Goal: Task Accomplishment & Management: Use online tool/utility

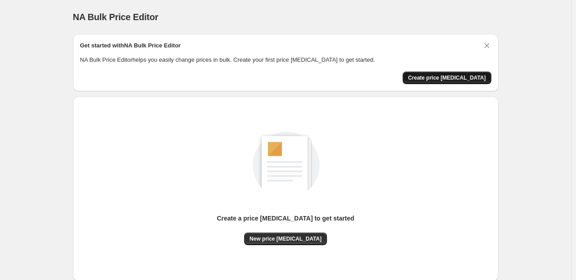
click at [434, 77] on span "Create price [MEDICAL_DATA]" at bounding box center [447, 77] width 78 height 7
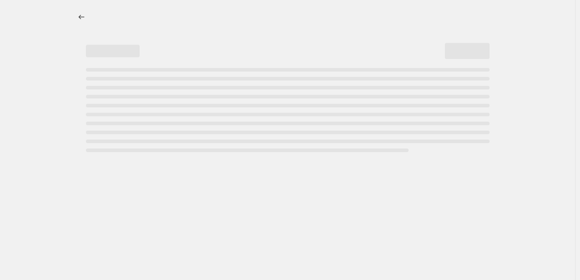
select select "percentage"
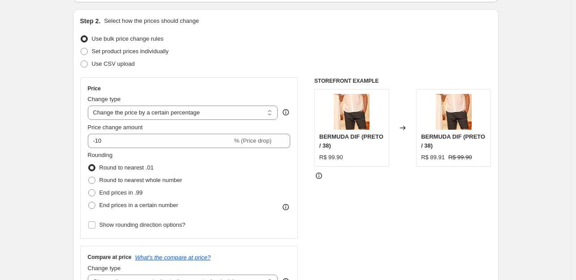
scroll to position [90, 0]
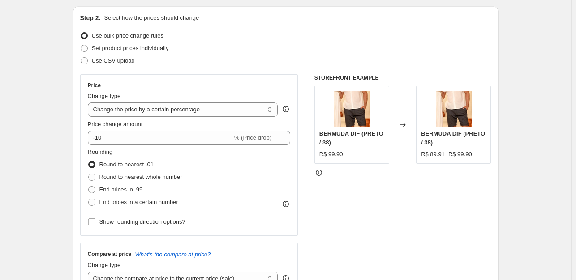
click at [265, 61] on div "Use CSV upload" at bounding box center [285, 61] width 411 height 13
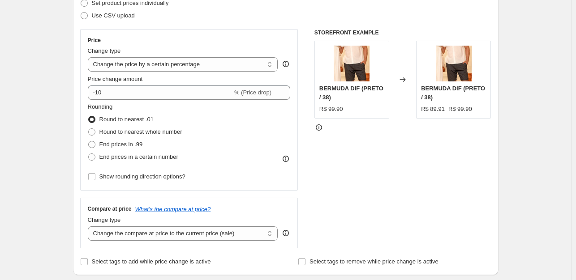
scroll to position [133, 0]
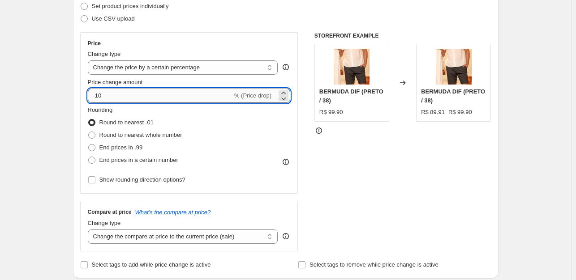
click at [179, 98] on input "-10" at bounding box center [160, 96] width 145 height 14
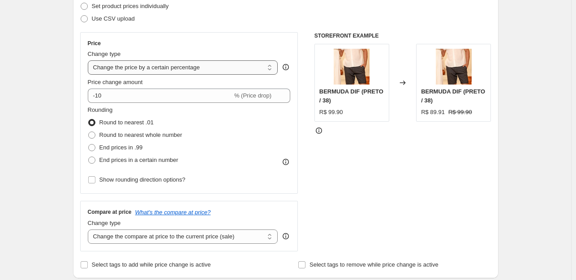
click at [235, 70] on select "Change the price to a certain amount Change the price by a certain amount Chang…" at bounding box center [183, 67] width 190 height 14
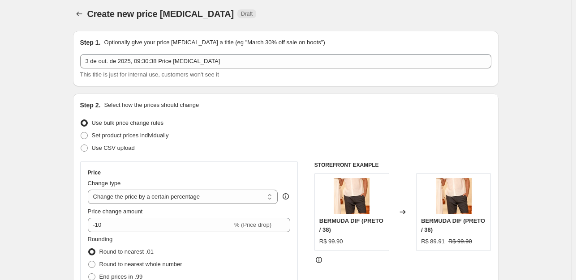
scroll to position [0, 0]
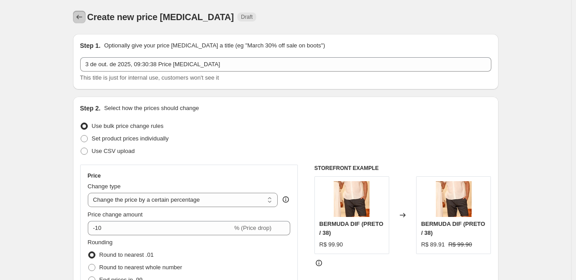
click at [84, 19] on icon "Price change jobs" at bounding box center [79, 17] width 9 height 9
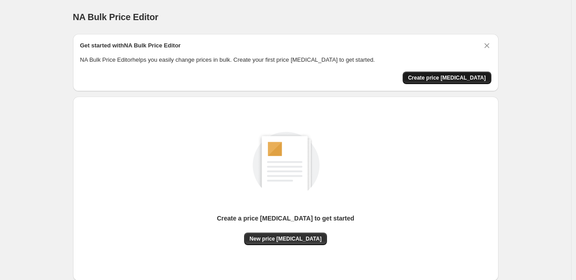
click at [438, 76] on span "Create price [MEDICAL_DATA]" at bounding box center [447, 77] width 78 height 7
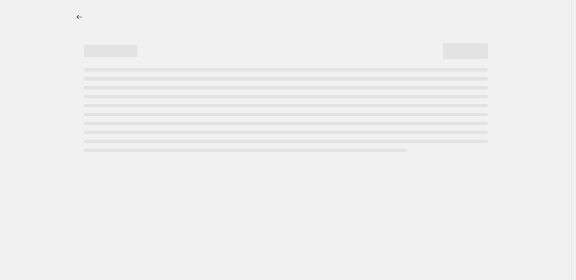
select select "percentage"
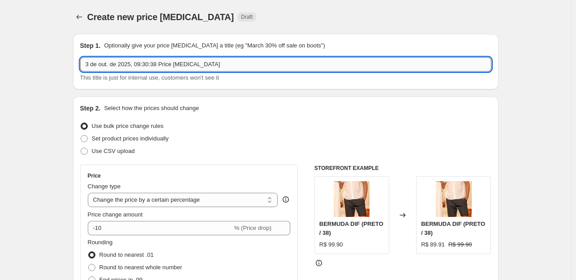
click at [168, 68] on input "3 de out. de 2025, 09:30:38 Price change job" at bounding box center [285, 64] width 411 height 14
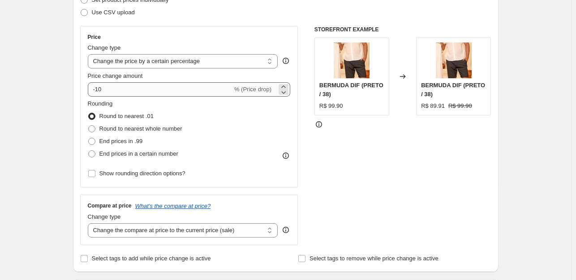
scroll to position [139, 0]
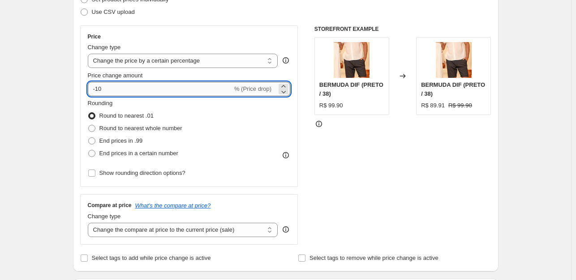
click at [222, 91] on input "-10" at bounding box center [160, 89] width 145 height 14
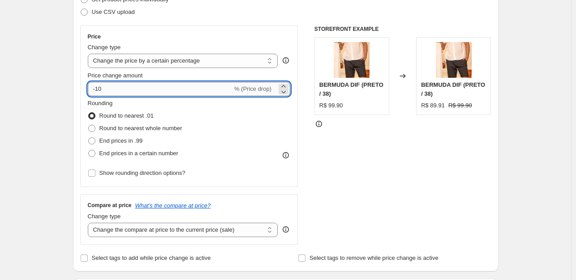
type input "-1"
type input "-70"
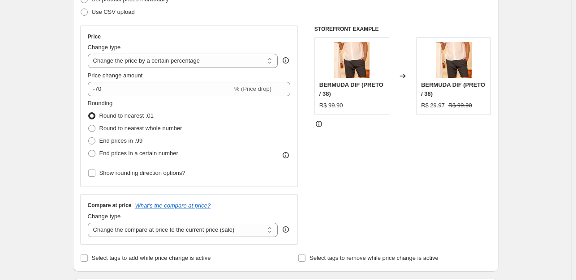
click at [241, 99] on div "Rounding Round to nearest .01 Round to nearest whole number End prices in .99 E…" at bounding box center [189, 129] width 203 height 61
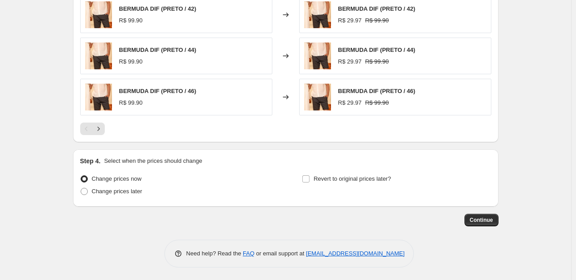
scroll to position [614, 0]
click at [479, 219] on span "Continue" at bounding box center [481, 219] width 23 height 7
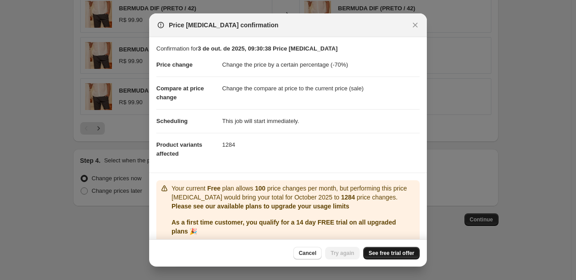
click at [403, 252] on span "See free trial offer" at bounding box center [392, 253] width 46 height 7
click at [354, 250] on span "Try again" at bounding box center [343, 253] width 24 height 7
click at [344, 251] on span "Try again" at bounding box center [343, 253] width 24 height 7
click at [340, 258] on button "Try again" at bounding box center [342, 253] width 34 height 13
click at [340, 251] on span "Try again" at bounding box center [343, 253] width 24 height 7
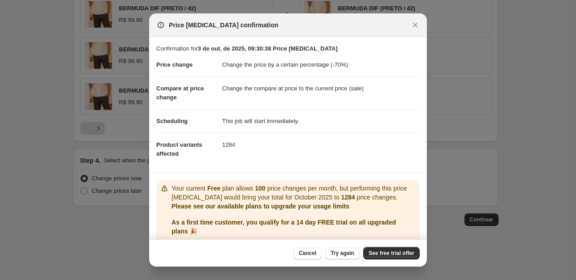
click at [339, 251] on div "Cancel Try again See free trial offer" at bounding box center [356, 253] width 126 height 13
click at [339, 251] on div "Cancel Loading Try again See free trial offer" at bounding box center [356, 253] width 126 height 13
click at [339, 252] on div "Cancel Loading Try again See free trial offer" at bounding box center [356, 253] width 126 height 13
click at [339, 252] on span "Try again" at bounding box center [343, 253] width 24 height 7
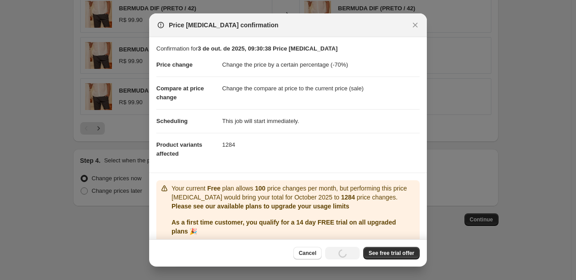
click at [338, 252] on div "Cancel Loading Try again See free trial offer" at bounding box center [356, 253] width 126 height 13
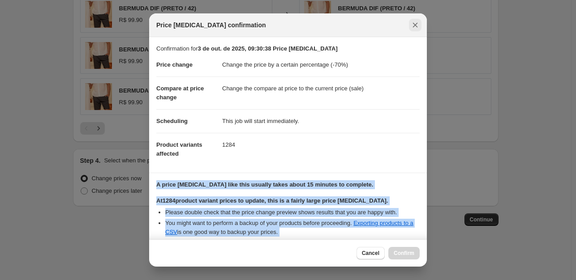
click at [417, 25] on icon "Close" at bounding box center [415, 25] width 9 height 9
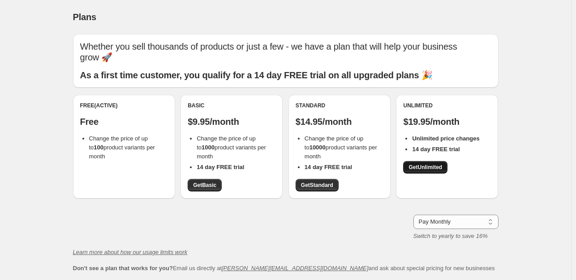
click at [437, 170] on span "Get Unlimited" at bounding box center [425, 167] width 34 height 7
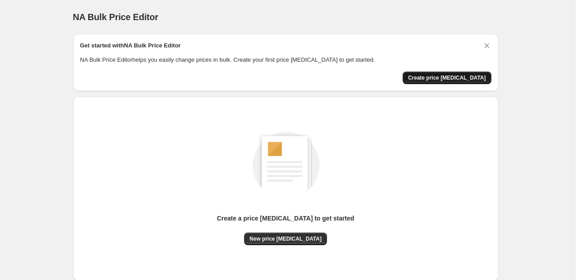
click at [471, 78] on span "Create price [MEDICAL_DATA]" at bounding box center [447, 77] width 78 height 7
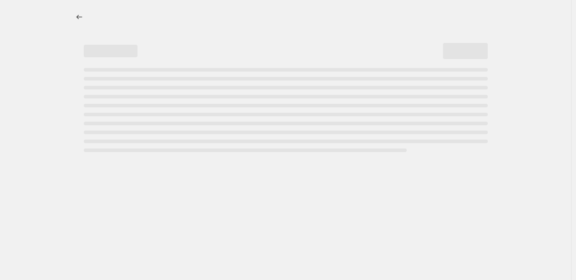
select select "percentage"
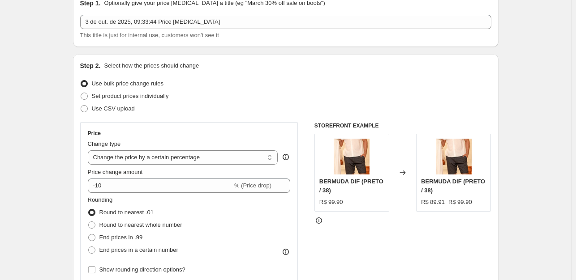
scroll to position [45, 0]
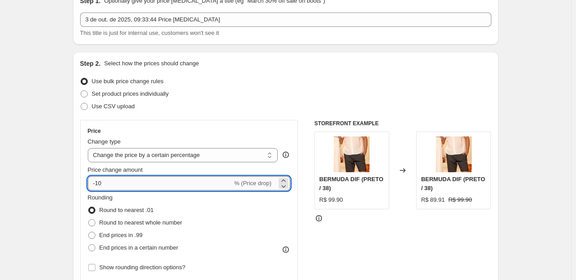
click at [94, 187] on input "-10" at bounding box center [160, 183] width 145 height 14
drag, startPoint x: 100, startPoint y: 185, endPoint x: 137, endPoint y: 183, distance: 36.3
click at [137, 183] on input "-10" at bounding box center [160, 183] width 145 height 14
type input "-1"
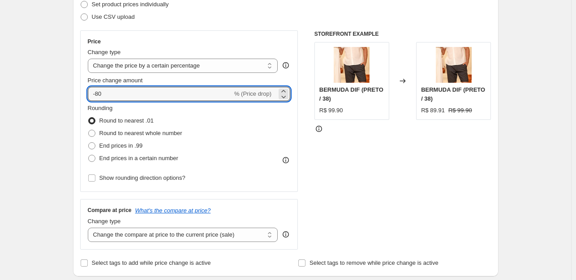
type input "-80"
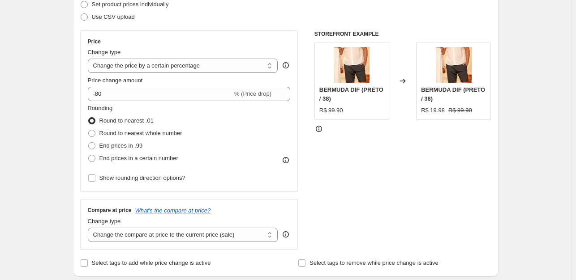
click at [369, 198] on div "STOREFRONT EXAMPLE BERMUDA DIF (PRETO / 38) R$ 99.90 Changed to [GEOGRAPHIC_DAT…" at bounding box center [402, 139] width 177 height 219
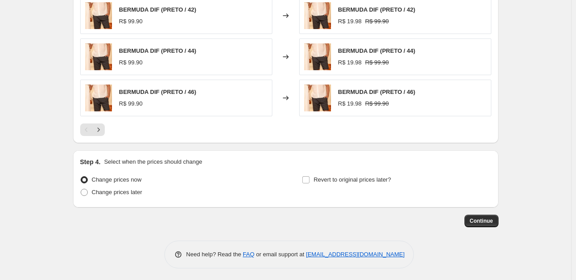
scroll to position [614, 0]
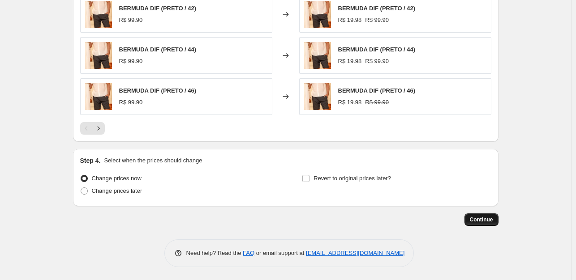
click at [491, 216] on span "Continue" at bounding box center [481, 219] width 23 height 7
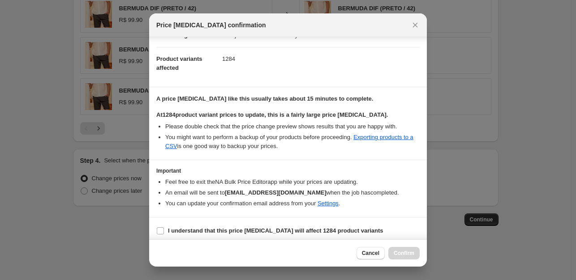
scroll to position [90, 0]
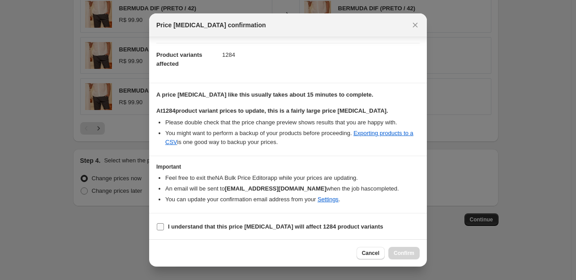
click at [206, 221] on label "I understand that this price [MEDICAL_DATA] will affect 1284 product variants" at bounding box center [269, 227] width 227 height 13
click at [164, 223] on input "I understand that this price [MEDICAL_DATA] will affect 1284 product variants" at bounding box center [160, 226] width 7 height 7
checkbox input "true"
click at [398, 253] on span "Confirm" at bounding box center [404, 253] width 21 height 7
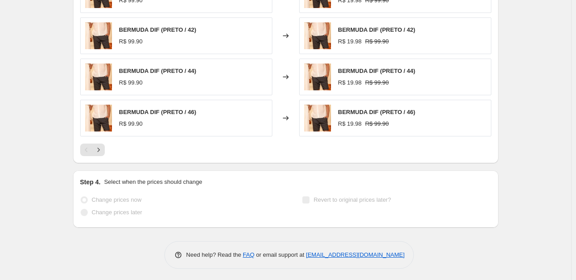
scroll to position [659, 0]
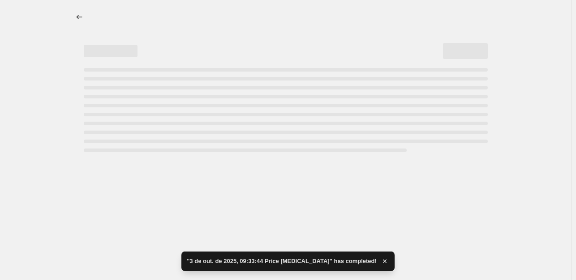
select select "percentage"
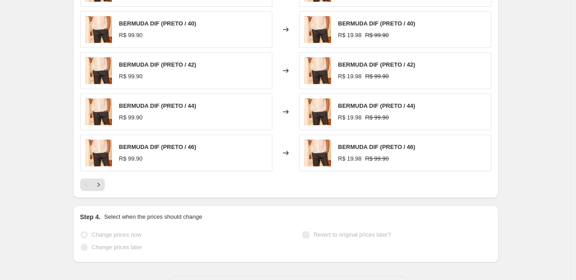
scroll to position [0, 0]
